Goal: Information Seeking & Learning: Learn about a topic

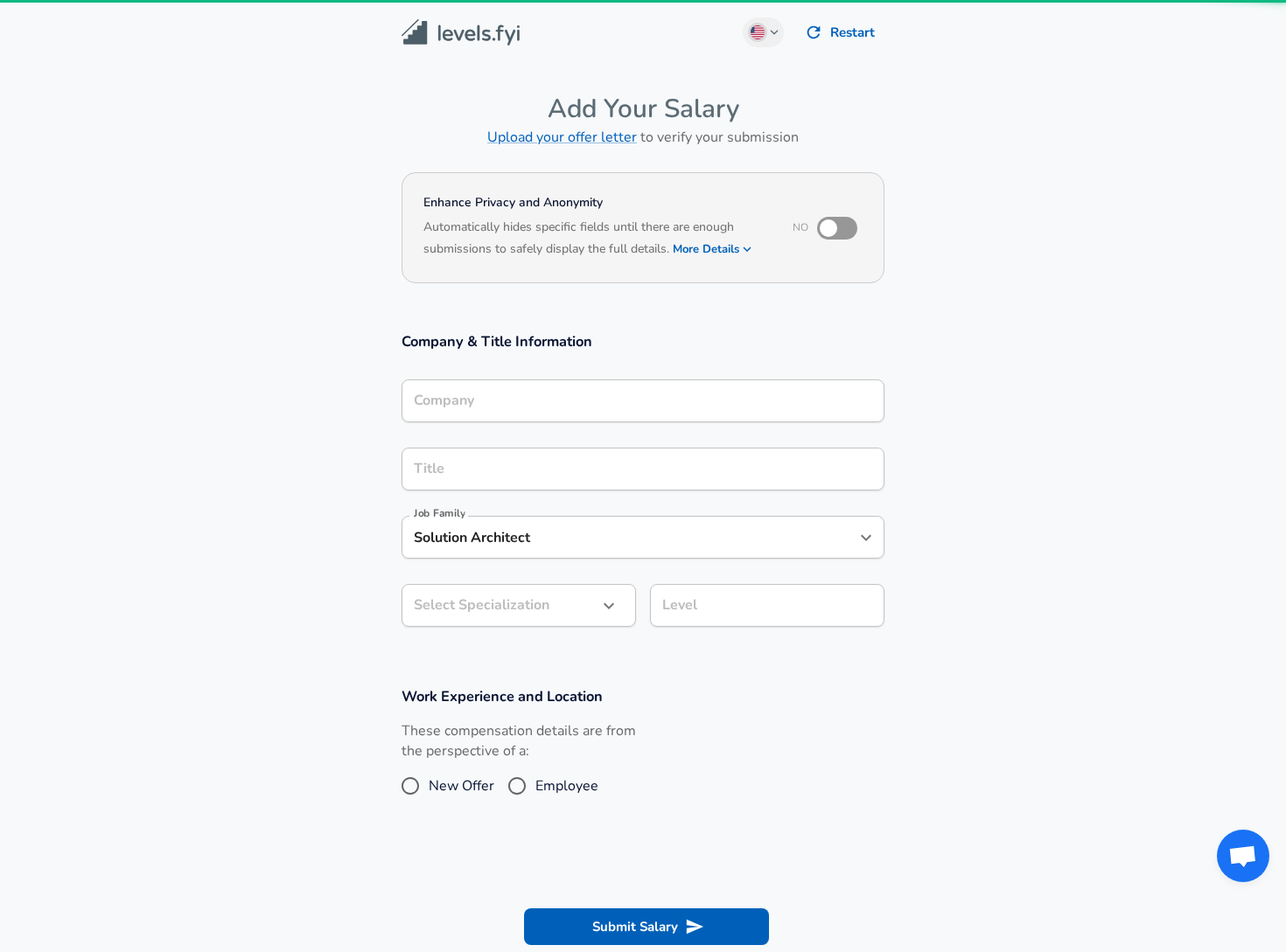
type input "DICK'S Sporting Goods"
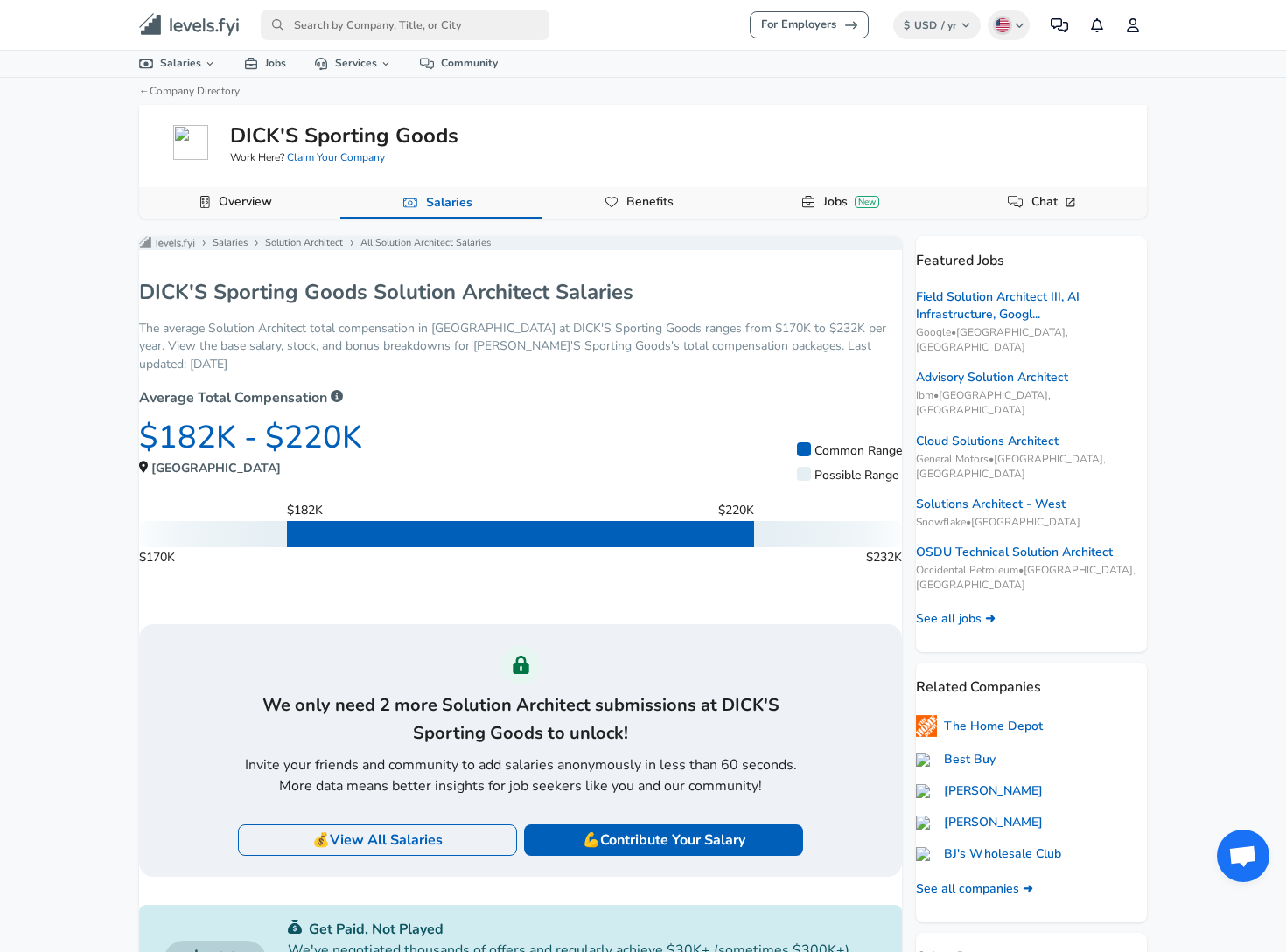
click at [245, 249] on link "Salaries" at bounding box center [230, 242] width 35 height 14
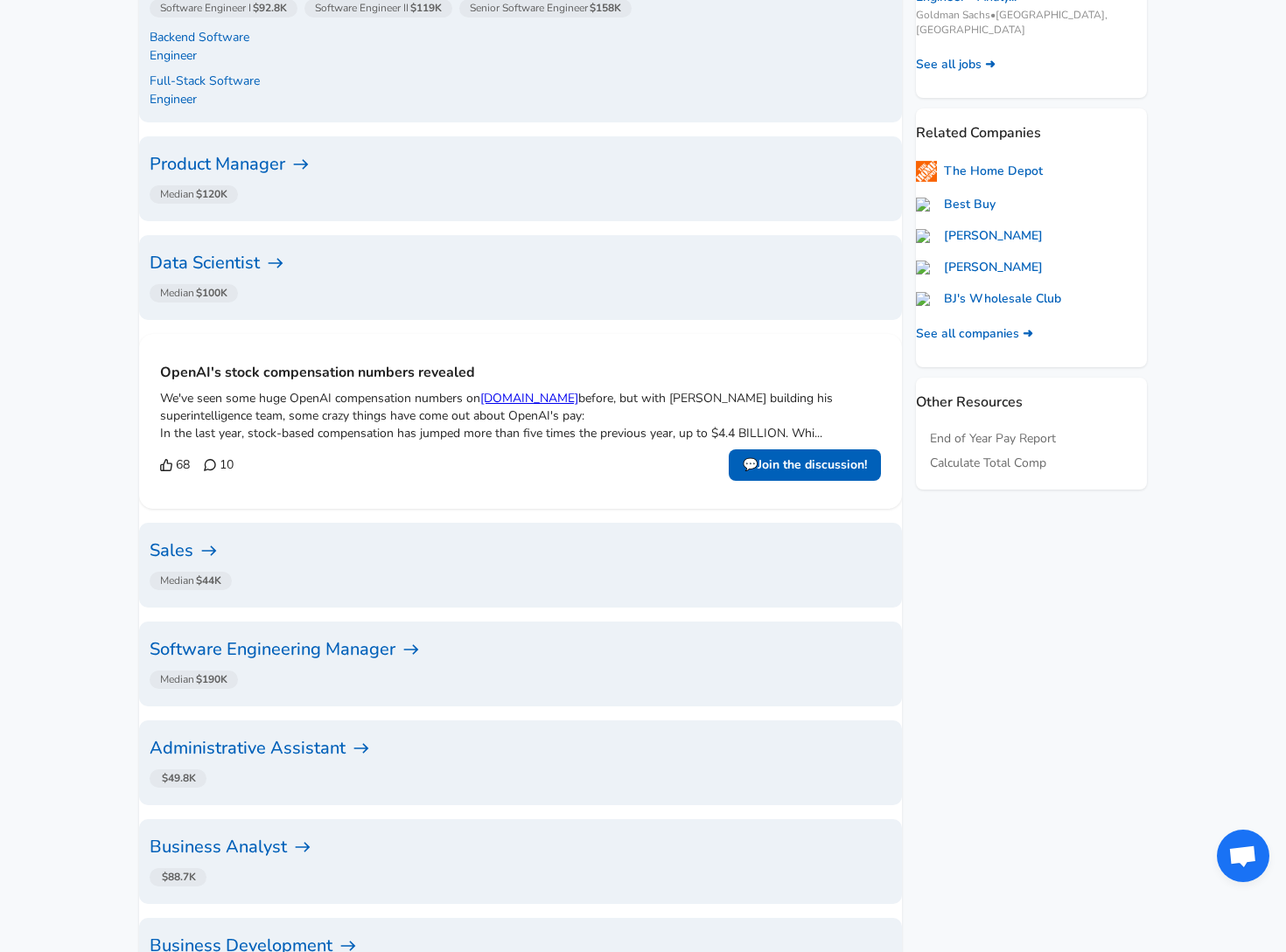
scroll to position [640, 0]
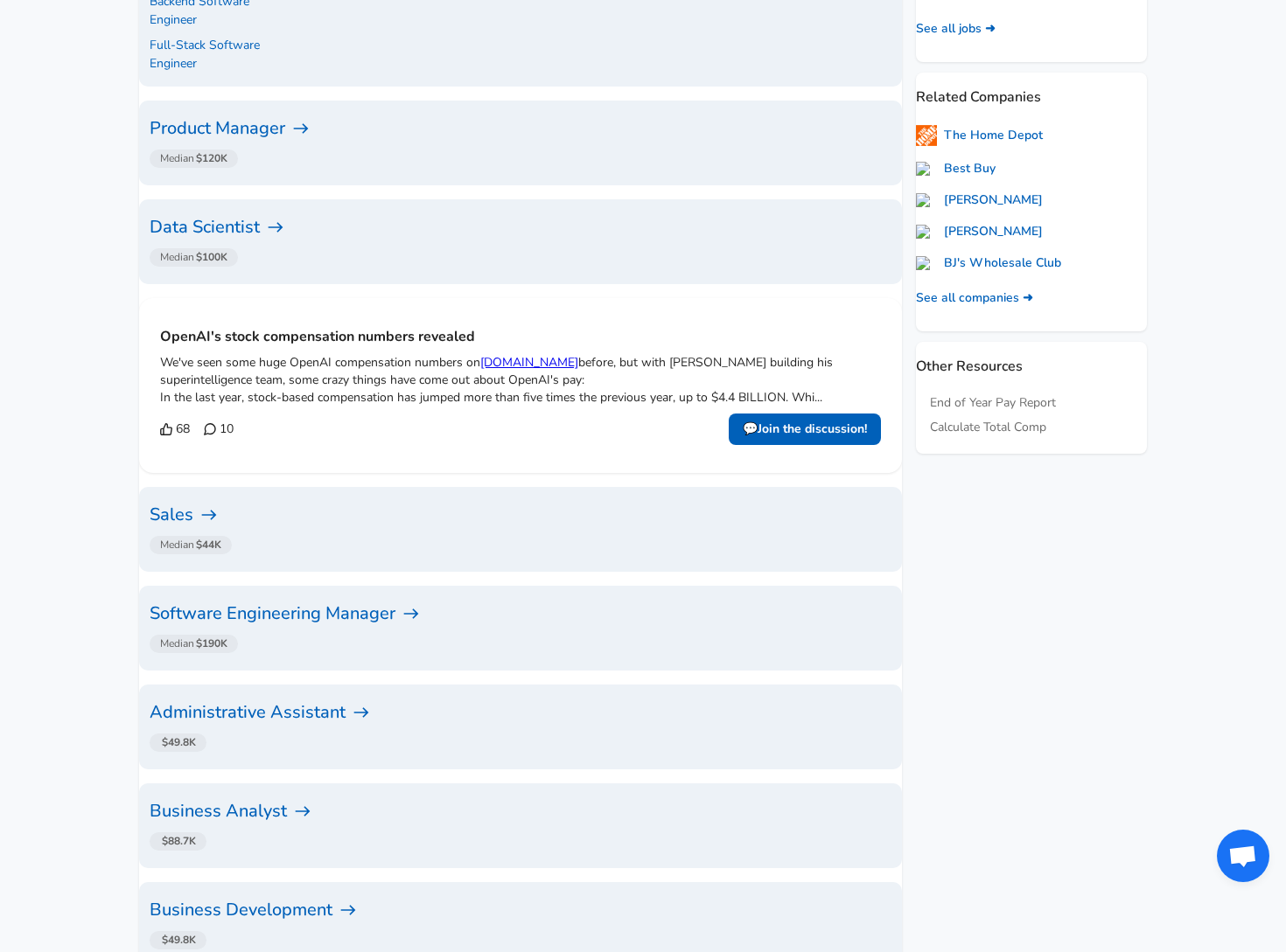
click at [329, 599] on h6 "Software Engineering Manager" at bounding box center [521, 613] width 742 height 28
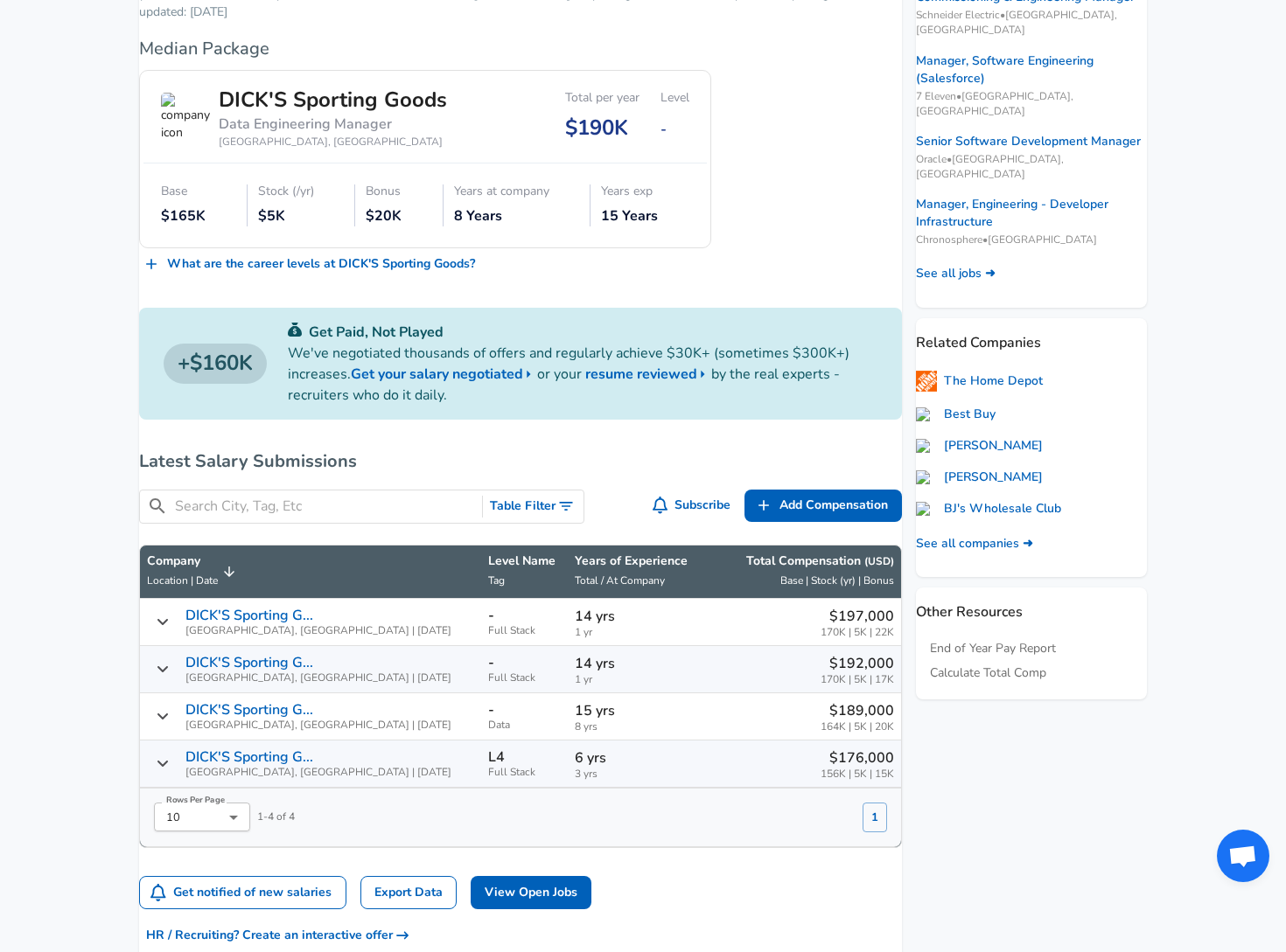
scroll to position [641, 0]
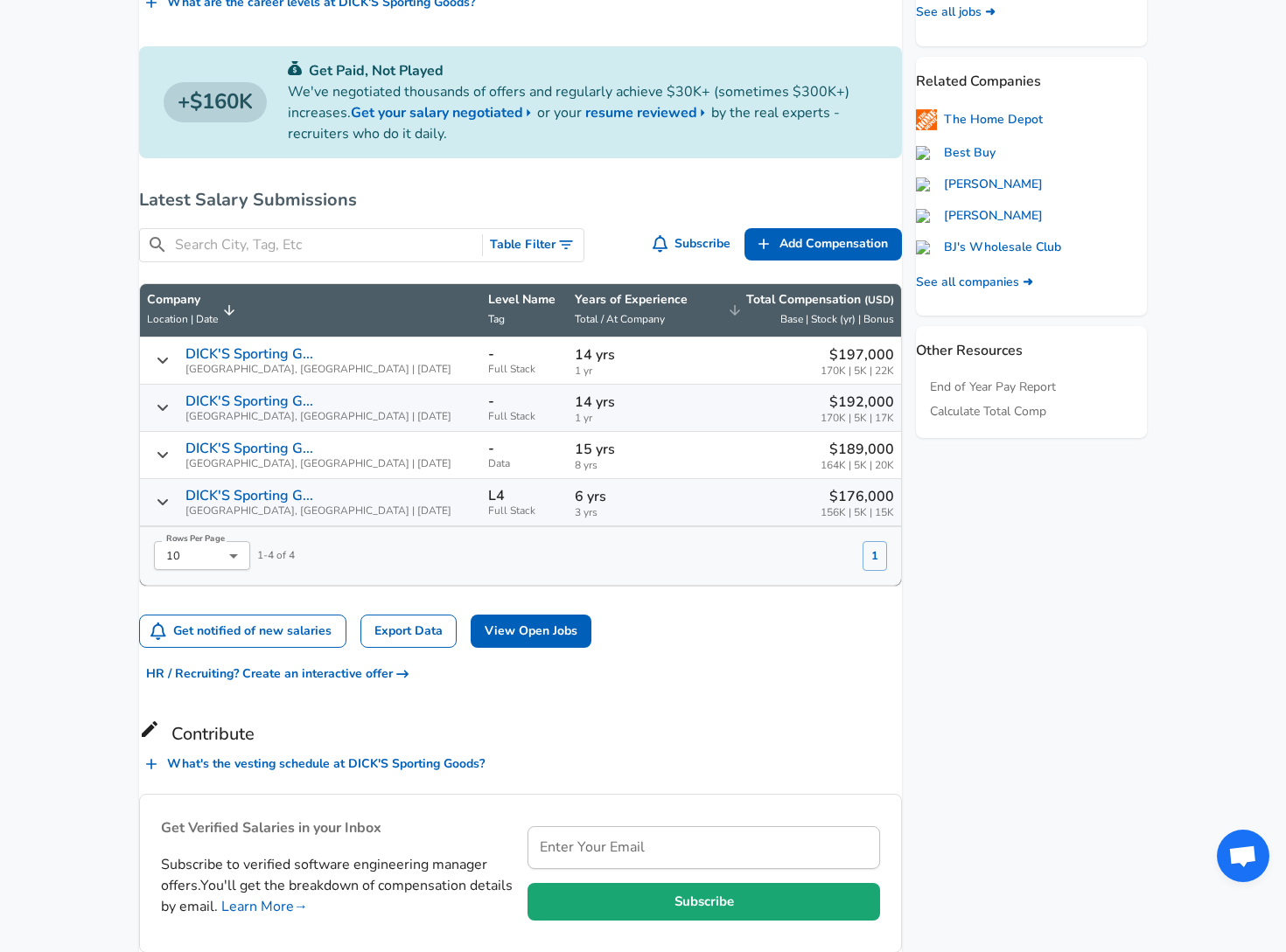
click at [846, 324] on div "Total Compensation ( USD ) Base | Stock (yr) | Bonus" at bounding box center [820, 311] width 148 height 38
click at [168, 364] on icon "Salary Submissions" at bounding box center [162, 360] width 10 height 6
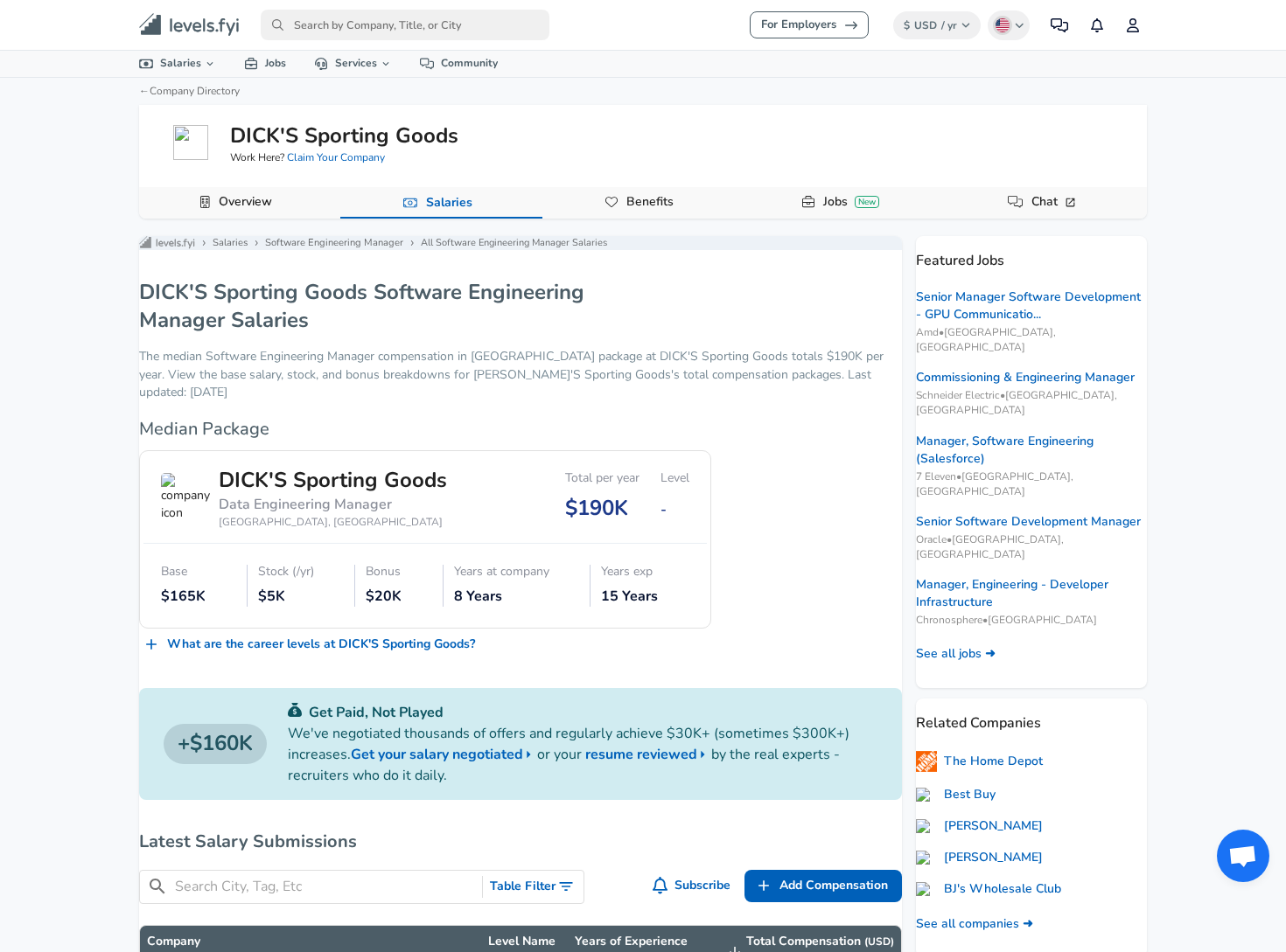
click at [644, 200] on link "Benefits" at bounding box center [650, 202] width 61 height 30
